Goal: Information Seeking & Learning: Check status

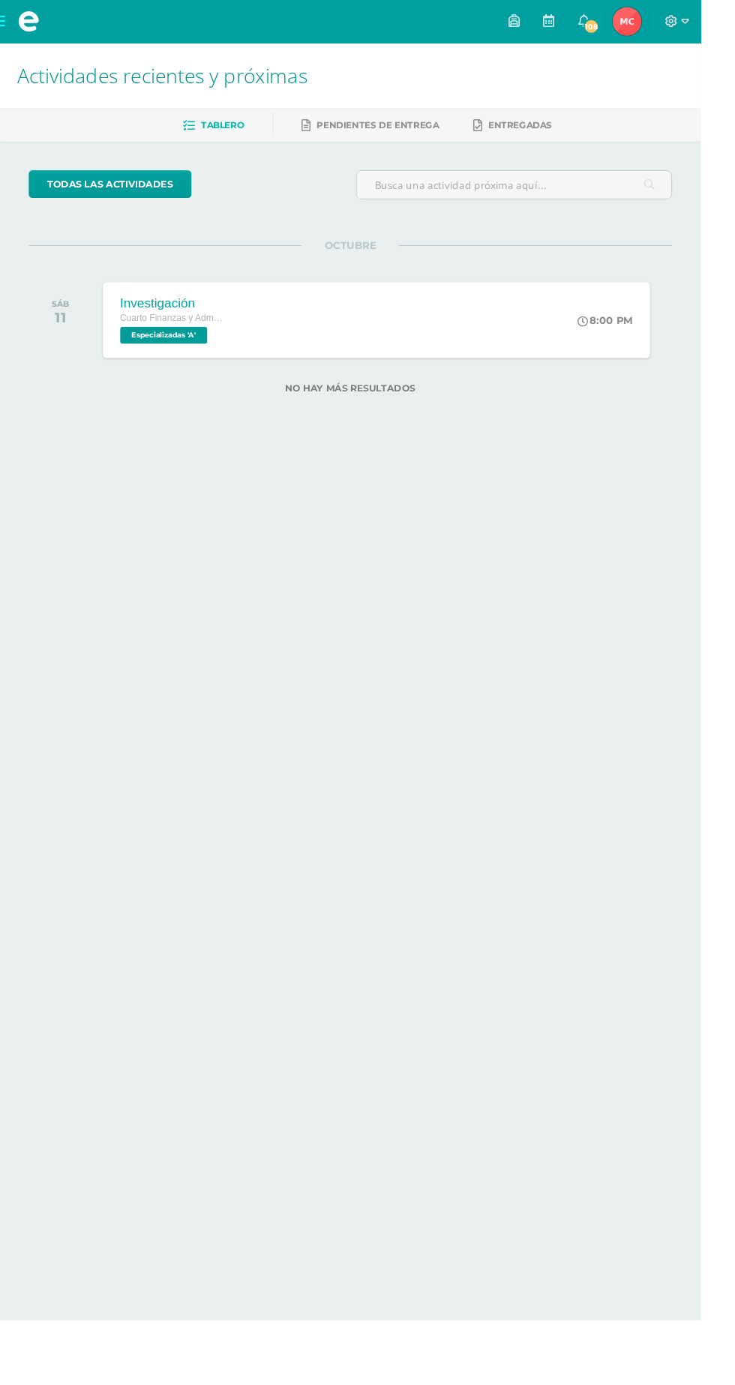
click at [676, 23] on span "Maikh Junnior Mi Perfil" at bounding box center [658, 22] width 36 height 30
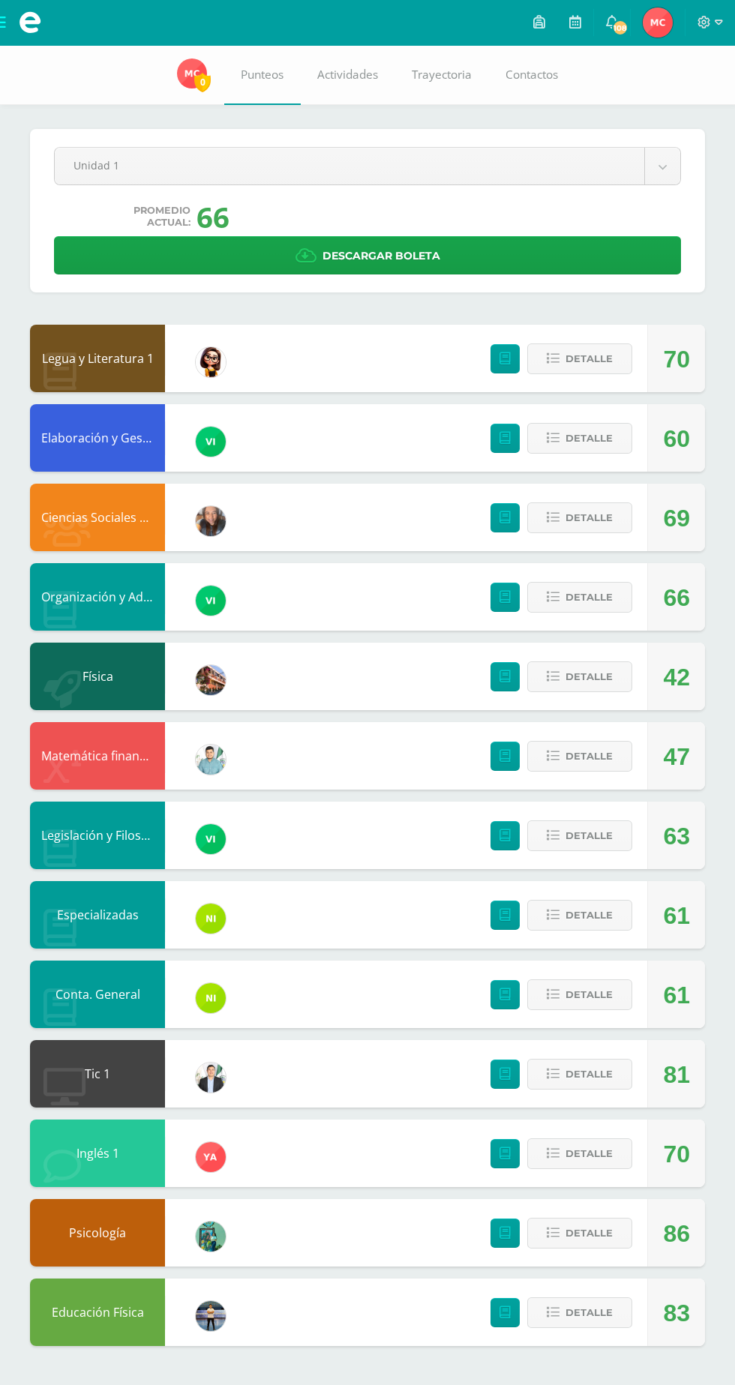
click at [102, 166] on body "Mis cursos Archivos Cerrar panel Ciencias Sociales y Formación Ciudadana Cuarto…" at bounding box center [367, 688] width 735 height 1376
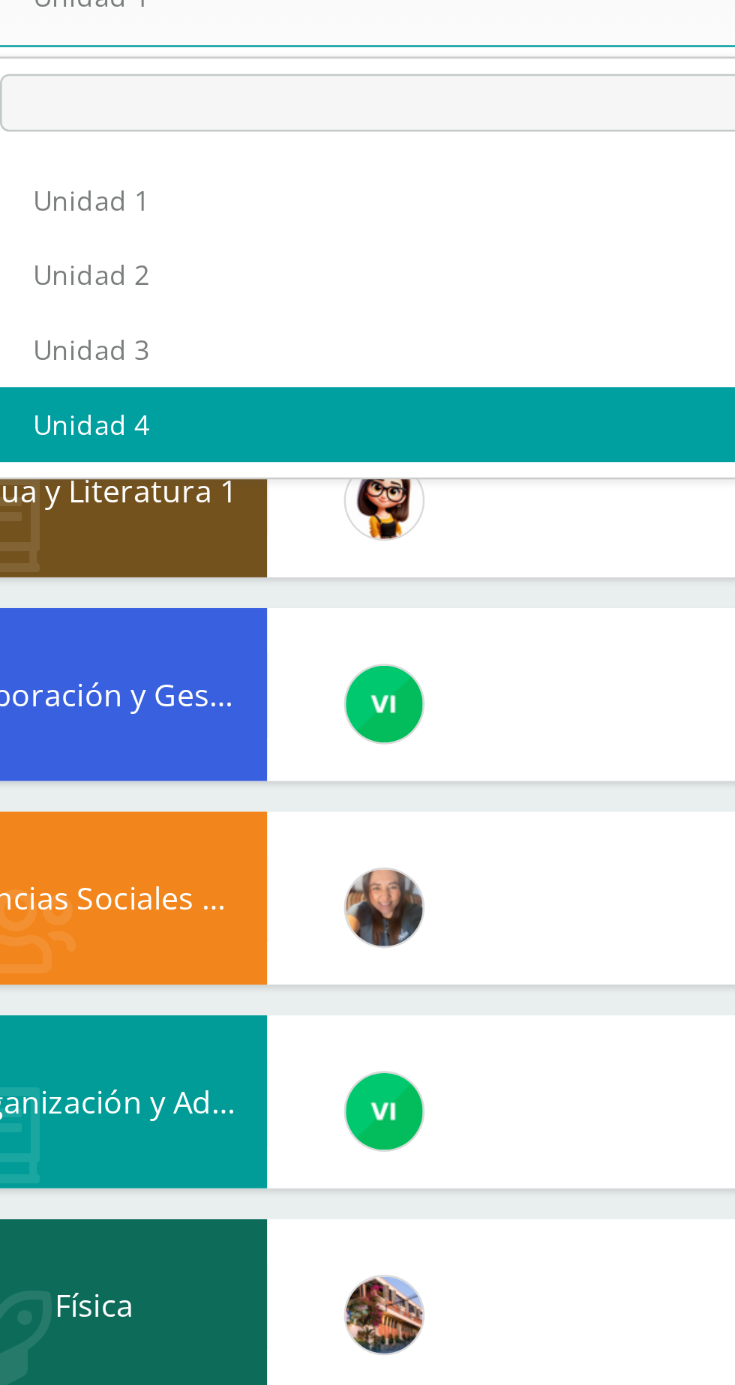
select select "Unidad 4"
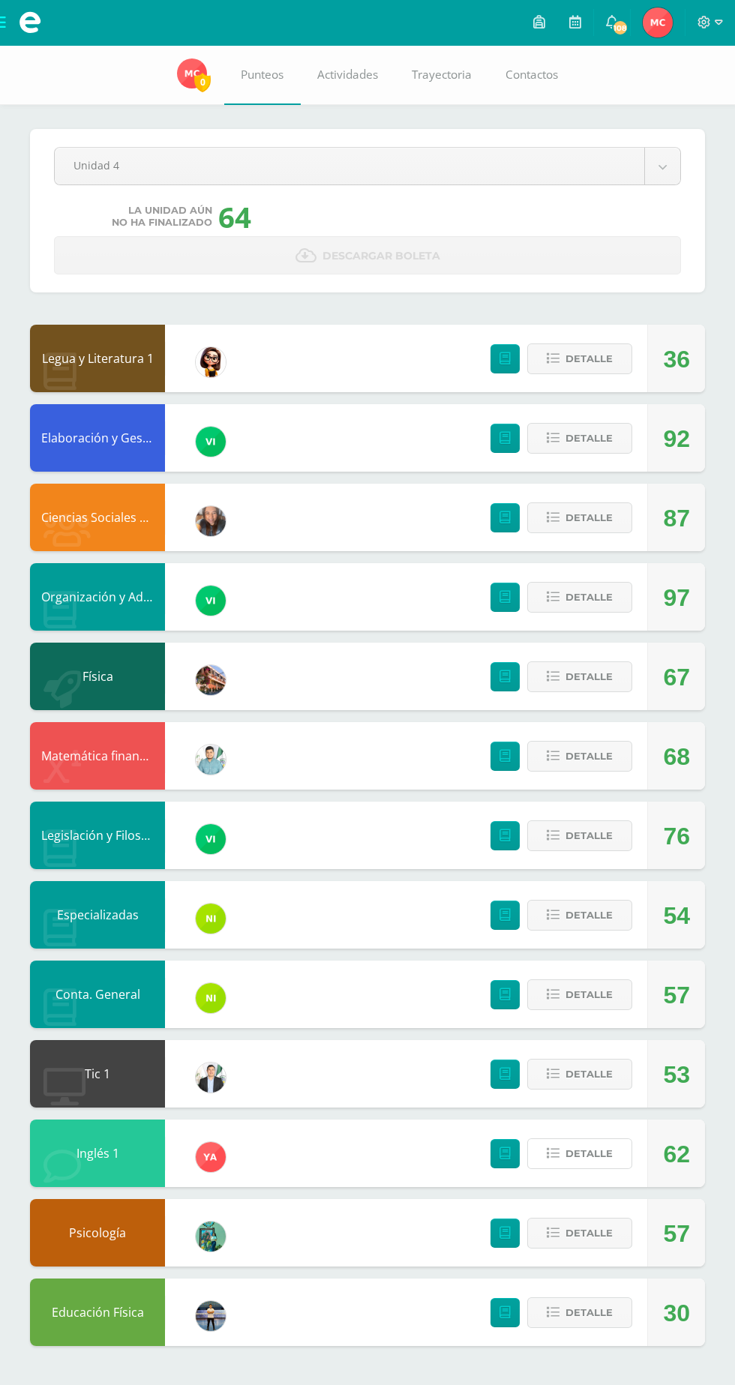
click at [571, 1165] on span "Detalle" at bounding box center [588, 1154] width 47 height 28
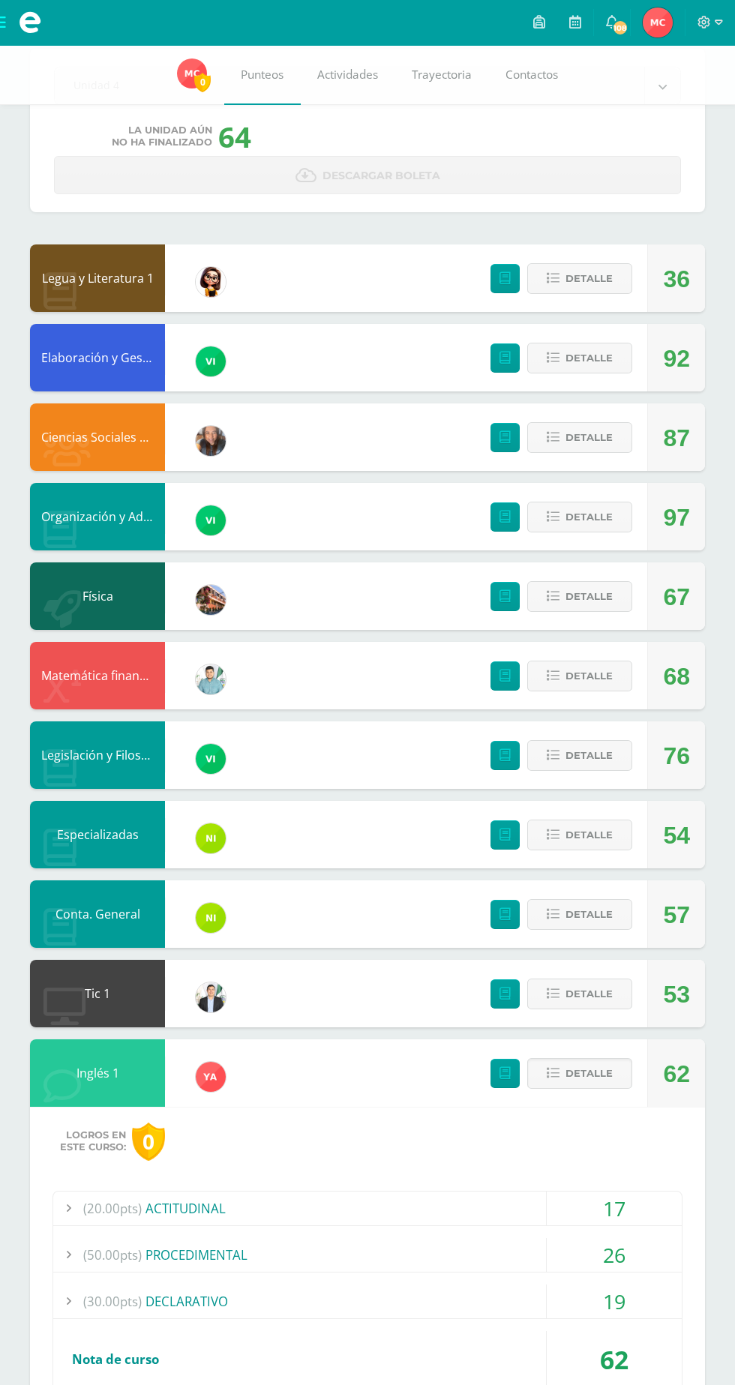
scroll to position [81, 0]
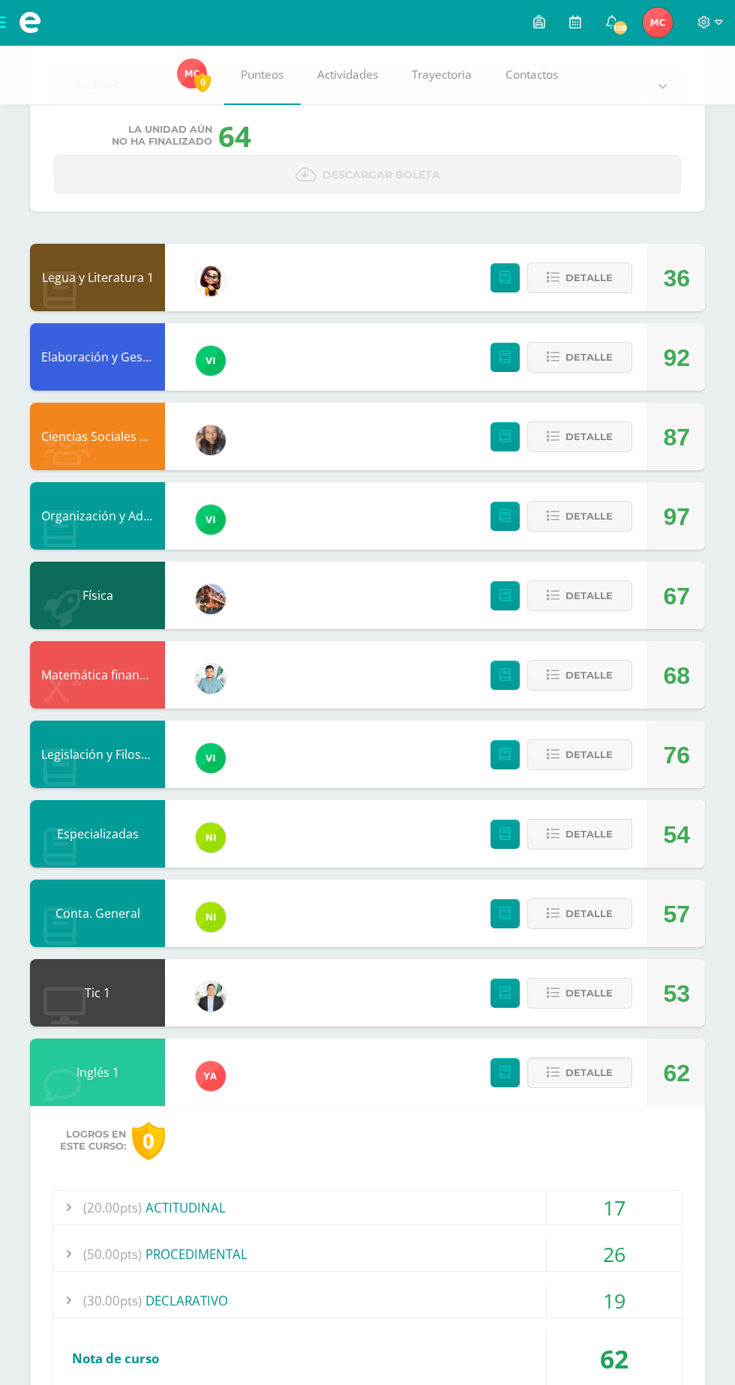
click at [614, 1211] on div "17" at bounding box center [614, 1208] width 135 height 34
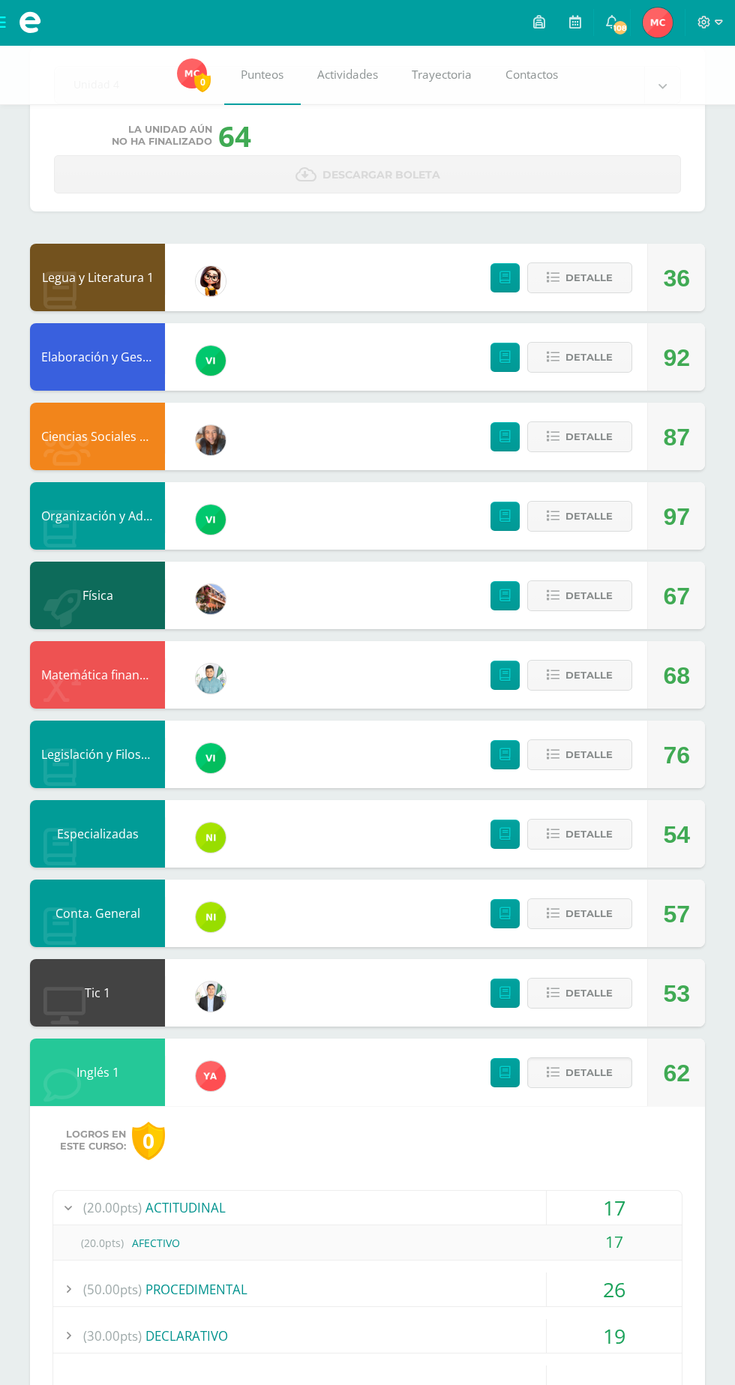
click at [622, 1297] on div "26" at bounding box center [614, 1290] width 135 height 34
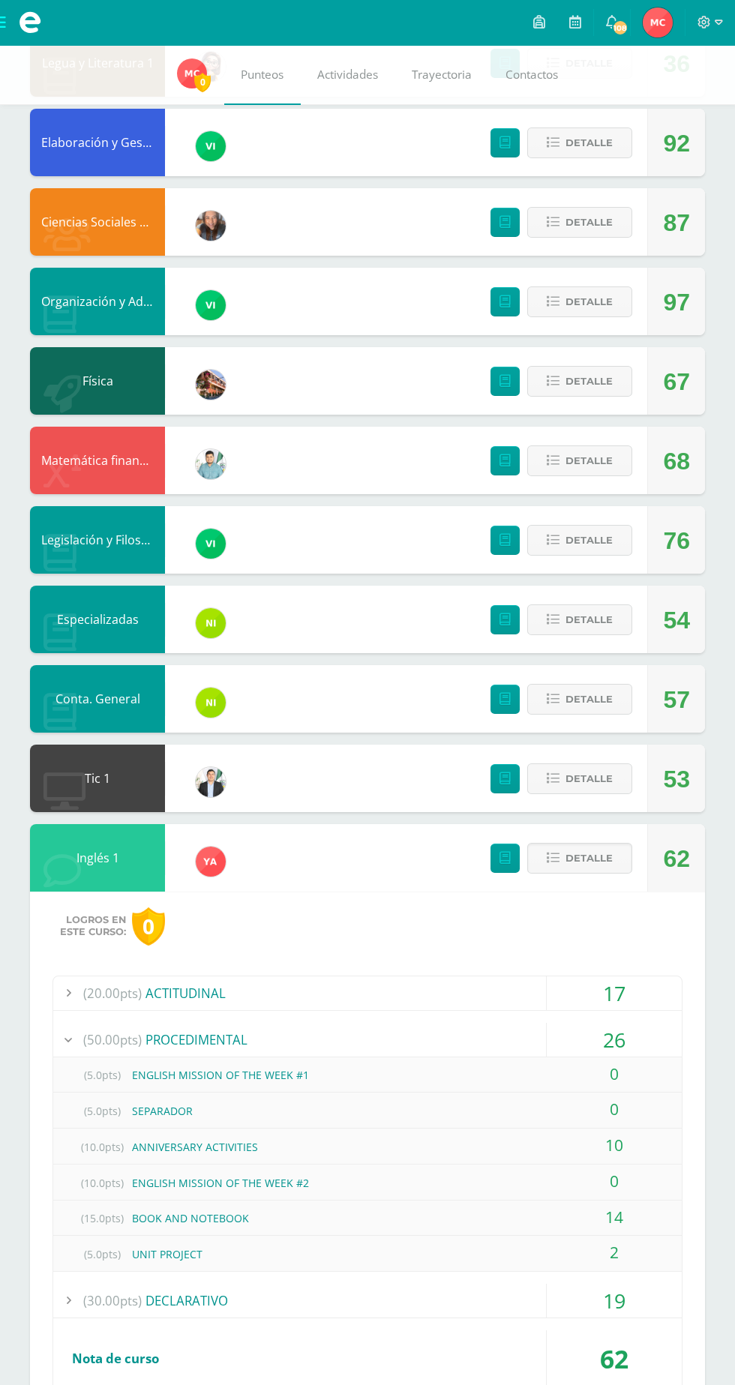
click at [625, 1312] on div "19" at bounding box center [614, 1301] width 135 height 34
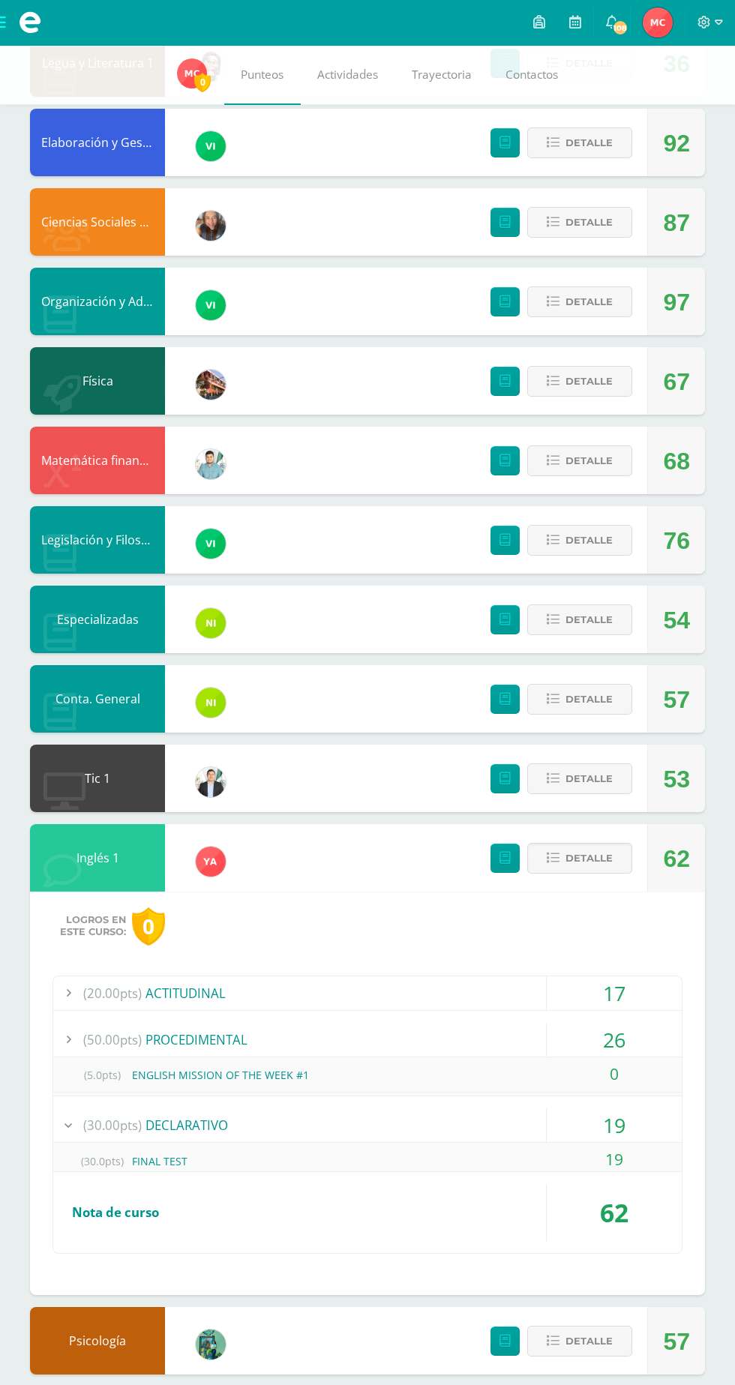
scroll to position [247, 0]
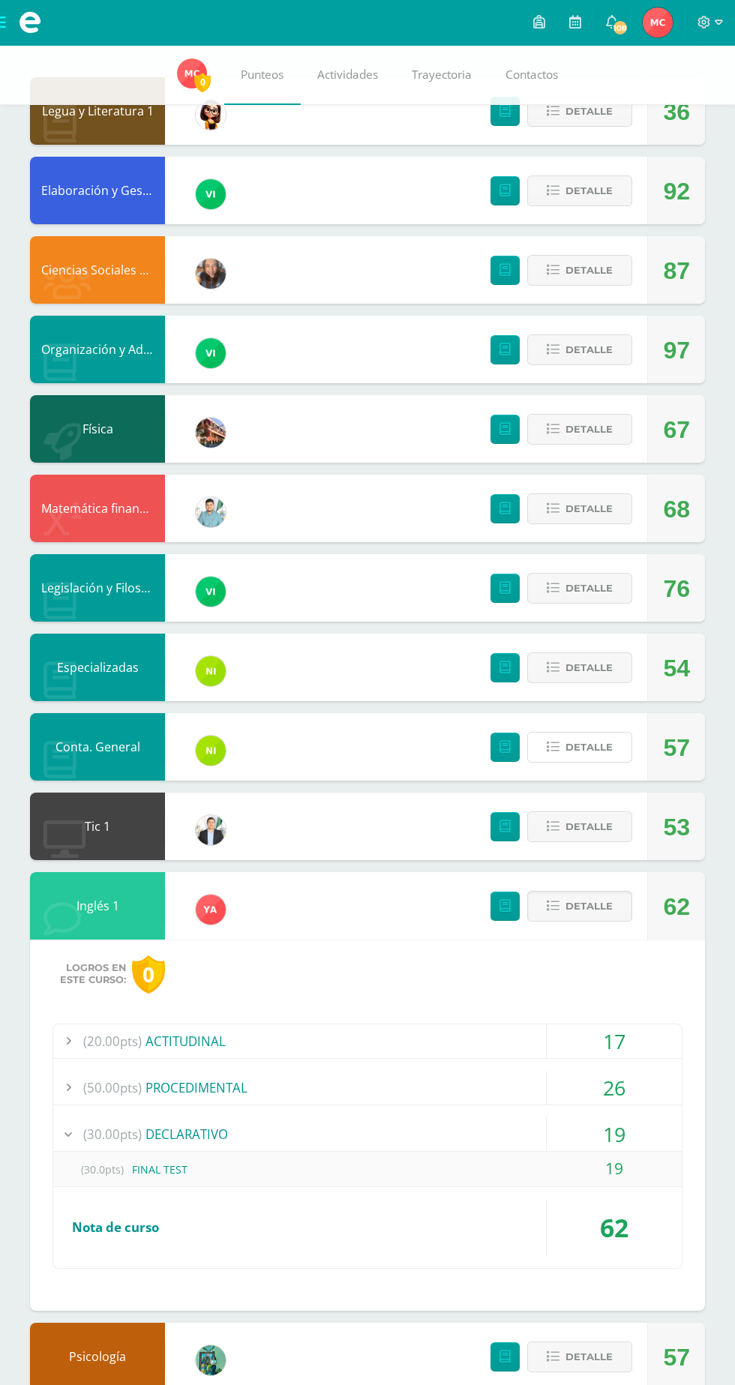
click at [569, 743] on span "Detalle" at bounding box center [588, 747] width 47 height 28
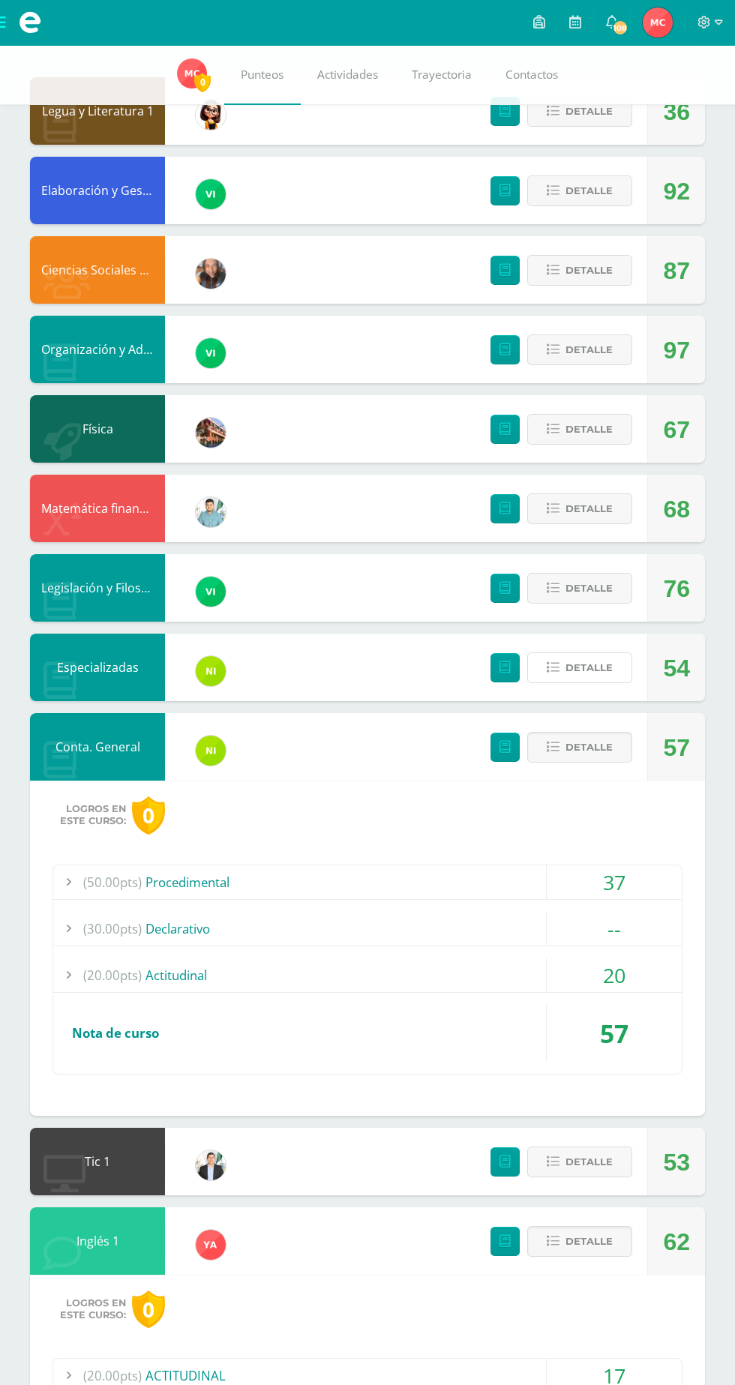
click at [592, 673] on span "Detalle" at bounding box center [588, 668] width 47 height 28
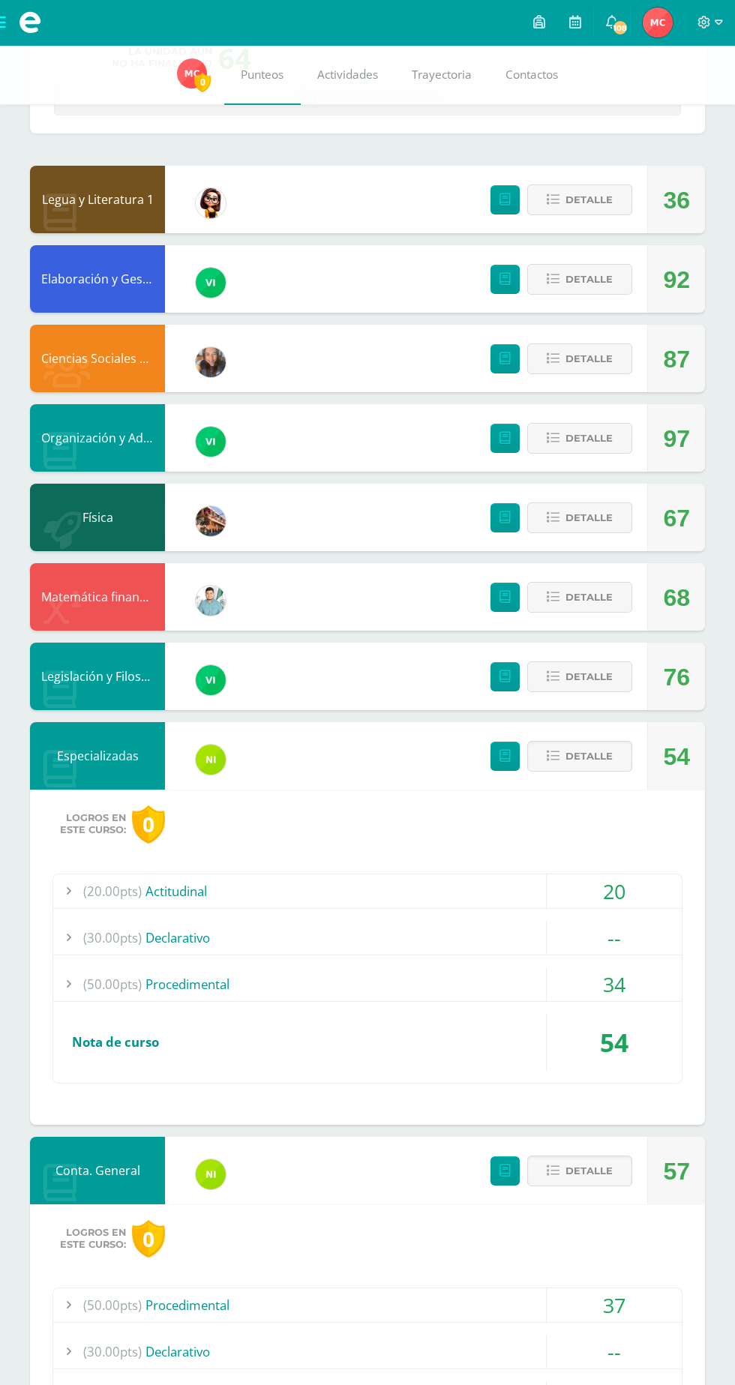
scroll to position [154, 0]
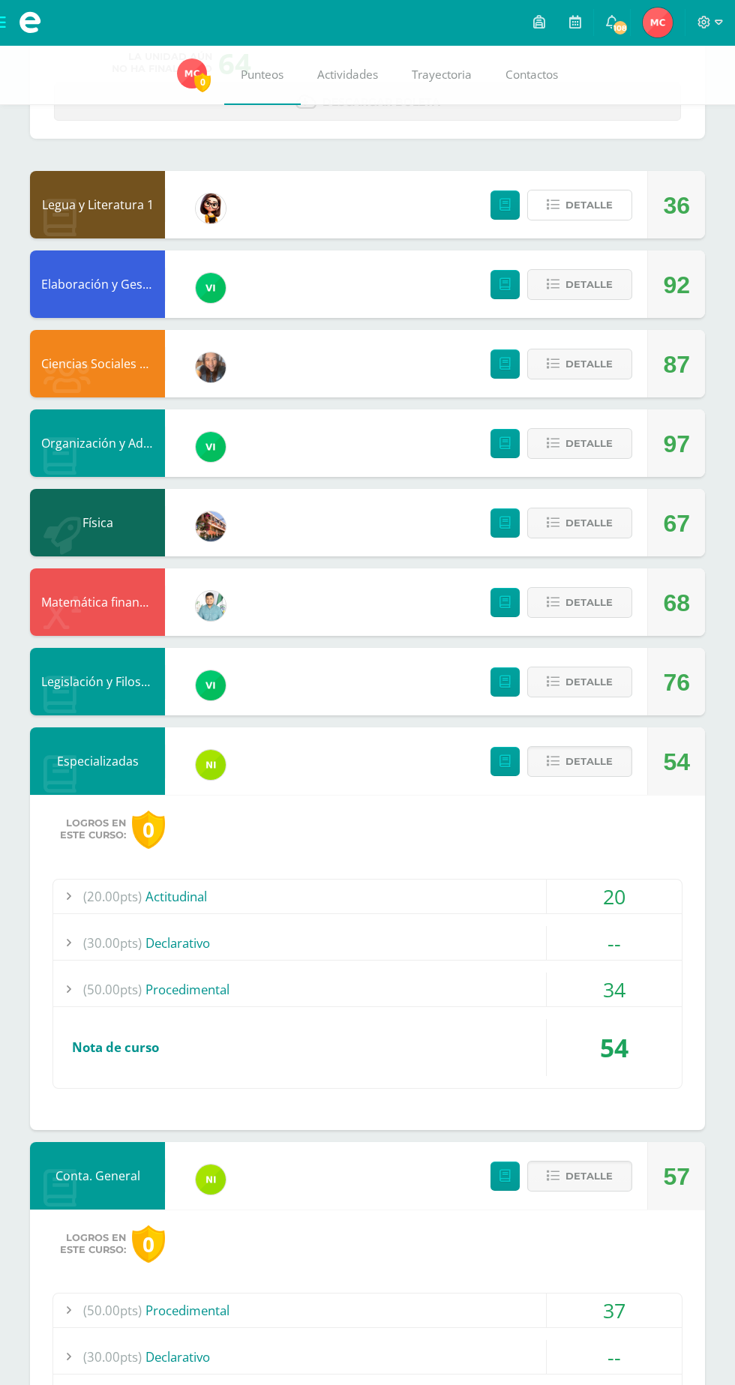
click at [568, 218] on span "Detalle" at bounding box center [588, 205] width 47 height 28
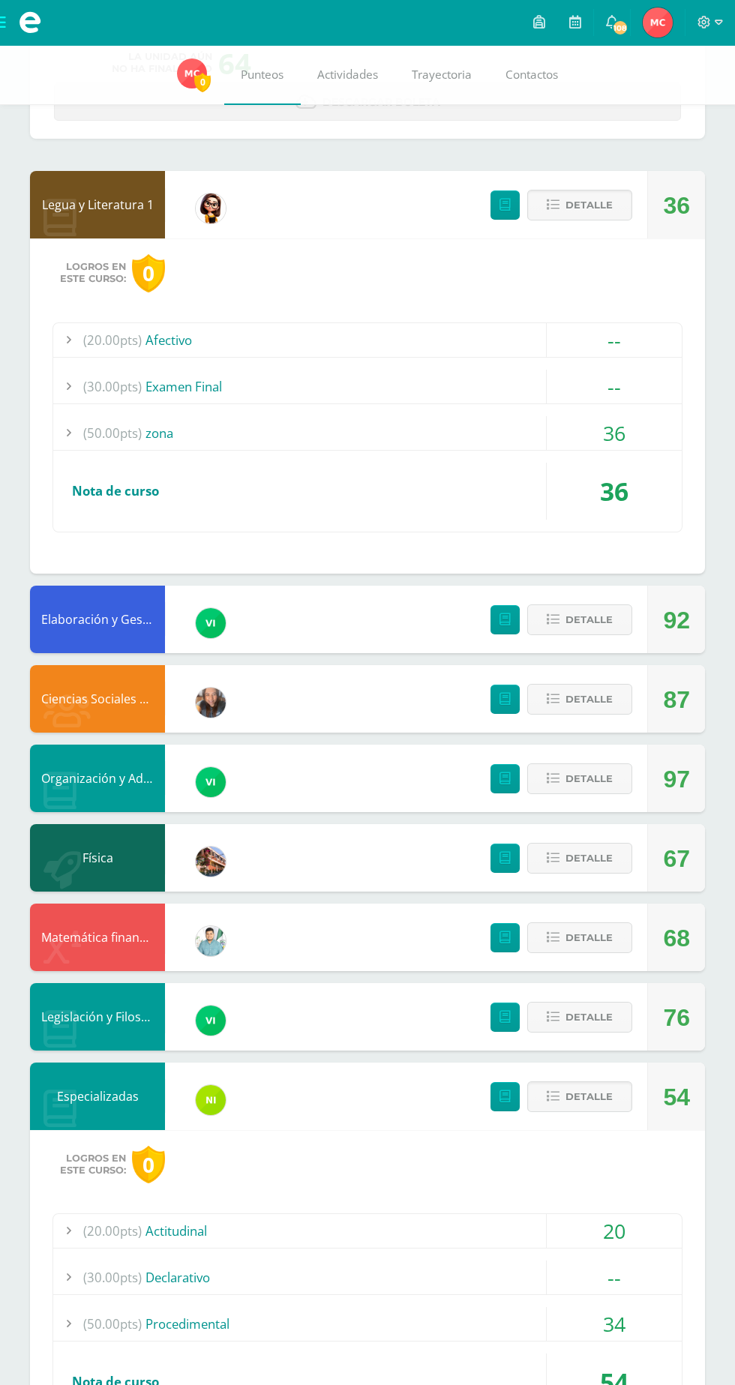
click at [610, 422] on div "36" at bounding box center [614, 433] width 135 height 34
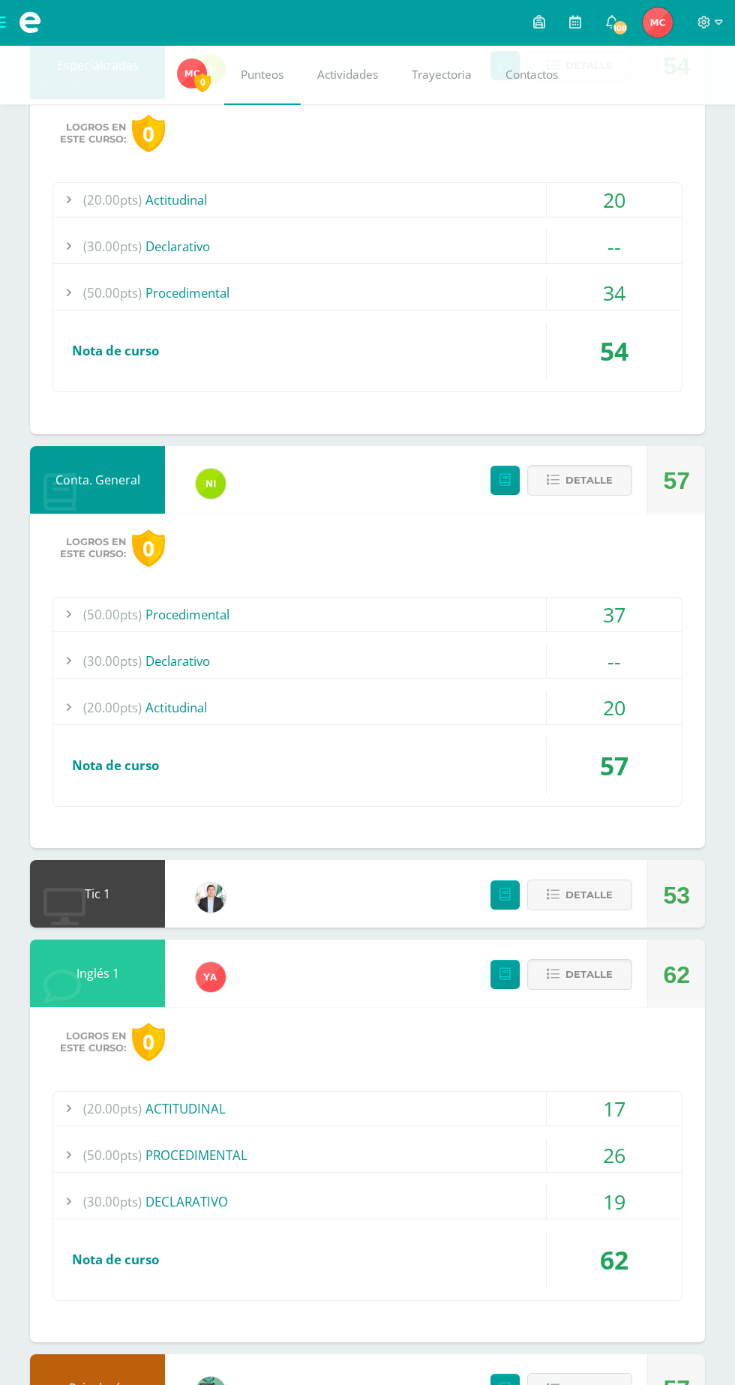
scroll to position [1359, 0]
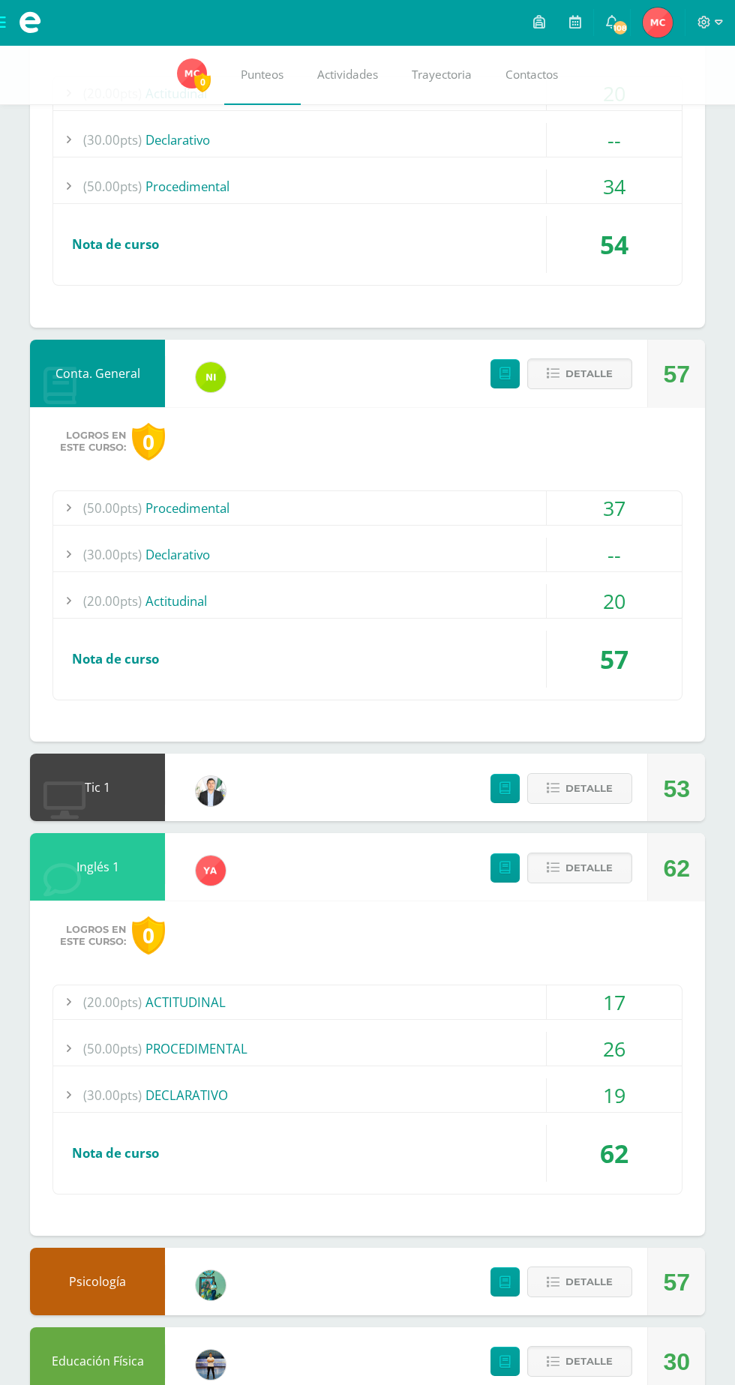
scroll to position [1473, 0]
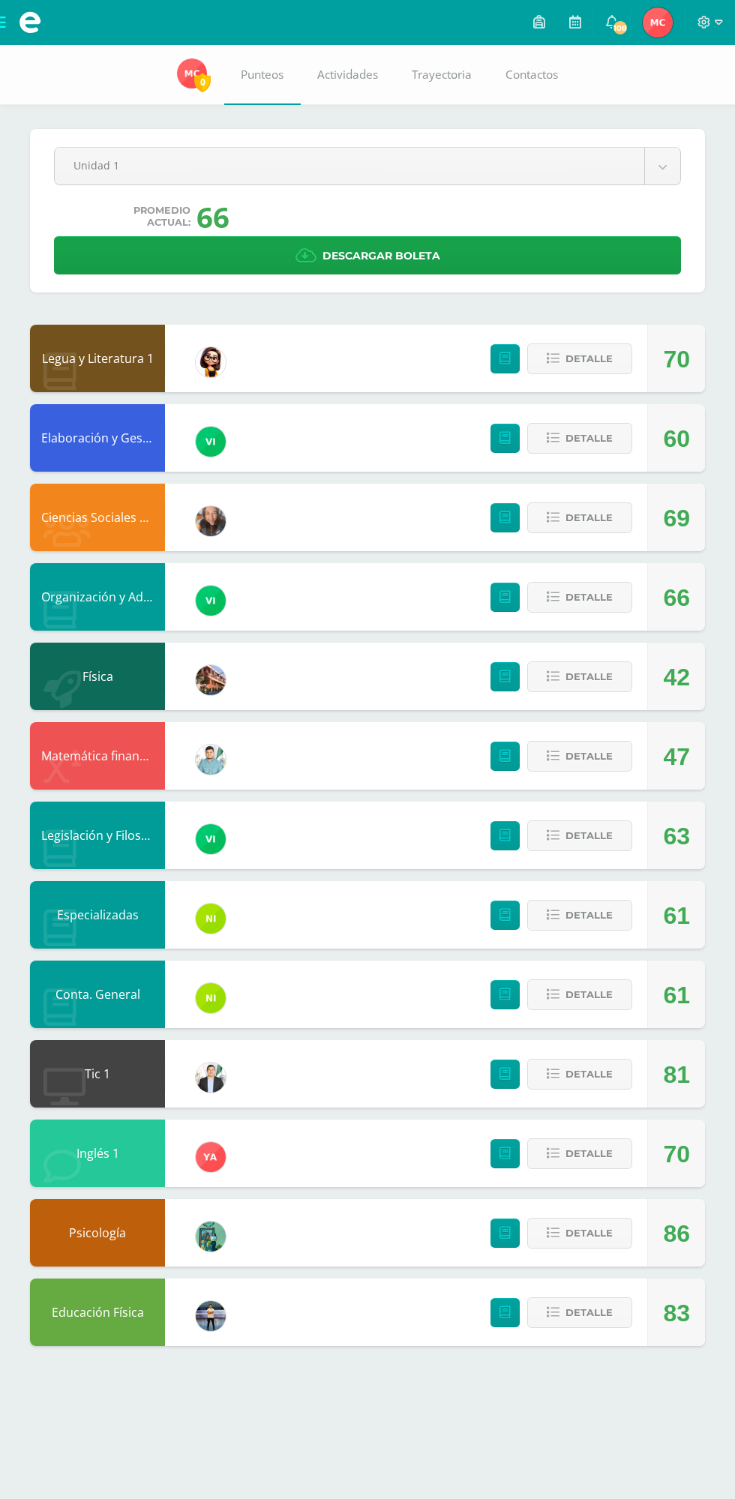
select select "Unidad 4"
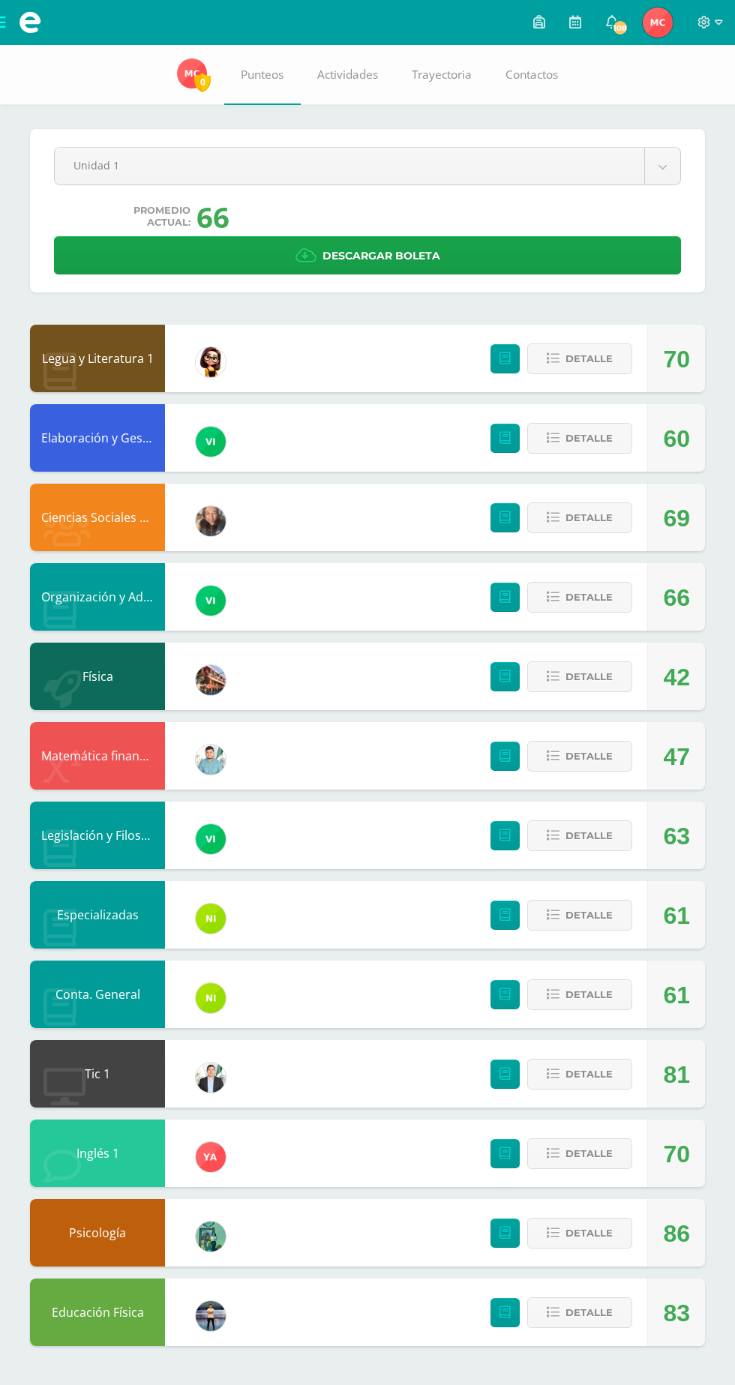
select select "Unidad 4"
